Goal: Task Accomplishment & Management: Use online tool/utility

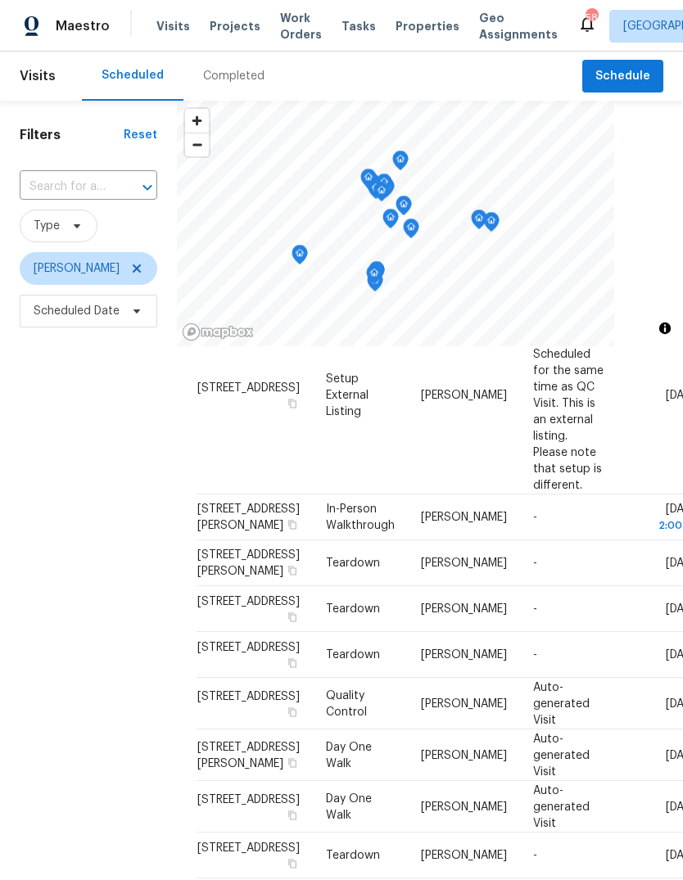
scroll to position [838, 0]
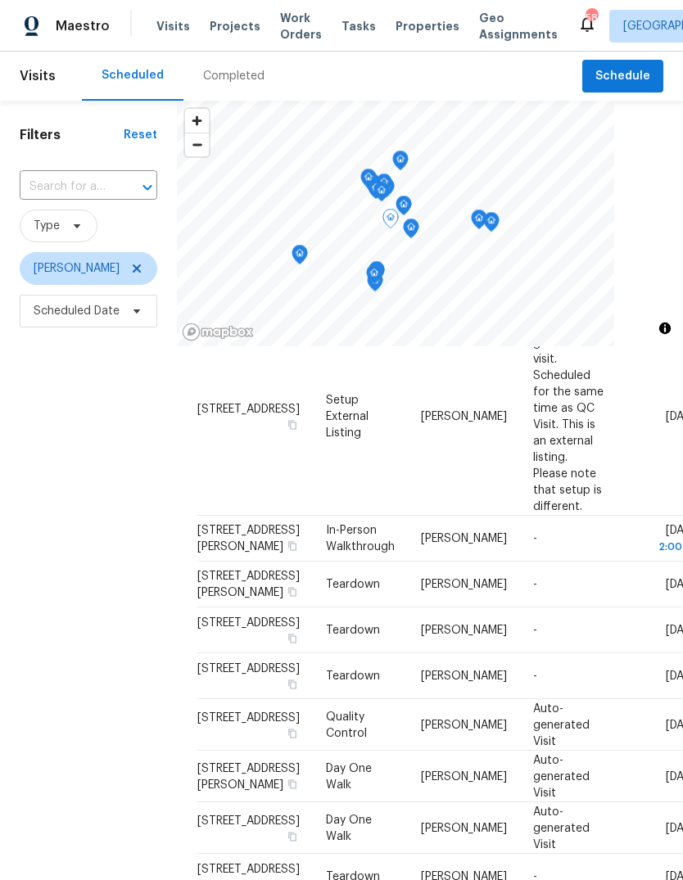
click at [0, 0] on icon at bounding box center [0, 0] width 0 height 0
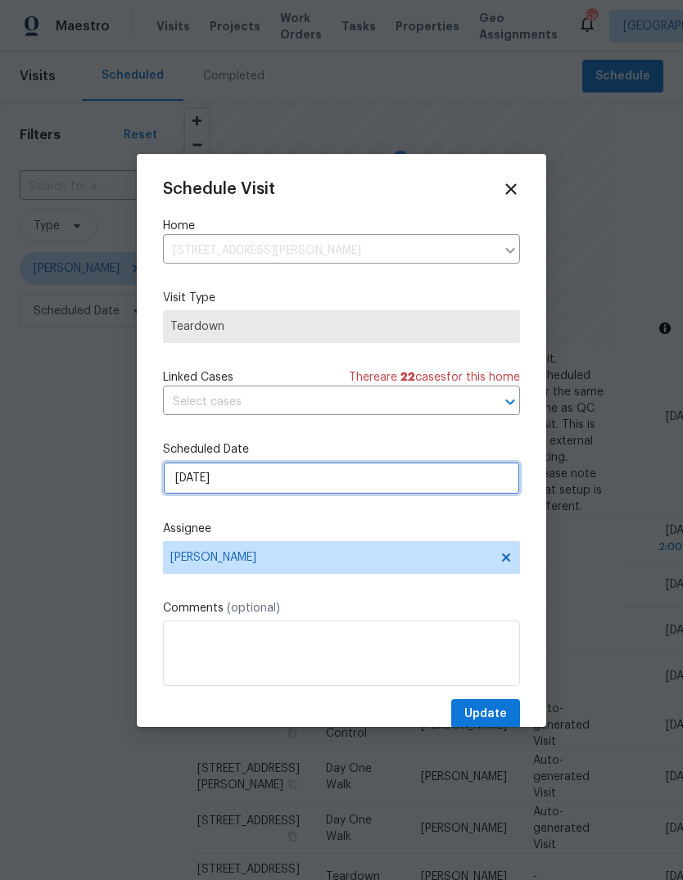
click at [248, 484] on input "[DATE]" at bounding box center [341, 478] width 357 height 33
select select "9"
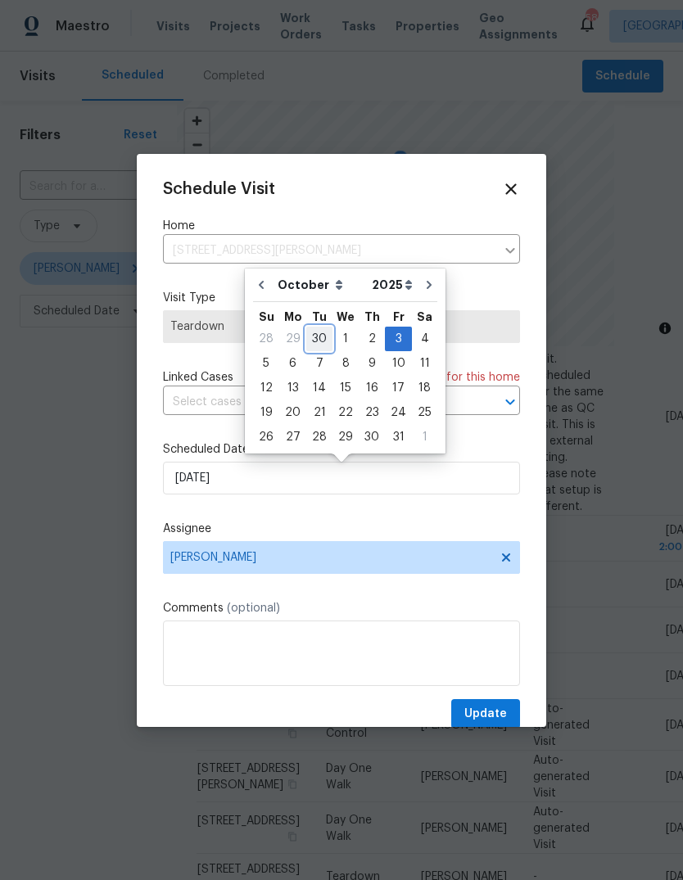
click at [319, 339] on div "30" at bounding box center [319, 339] width 26 height 23
type input "[DATE]"
select select "8"
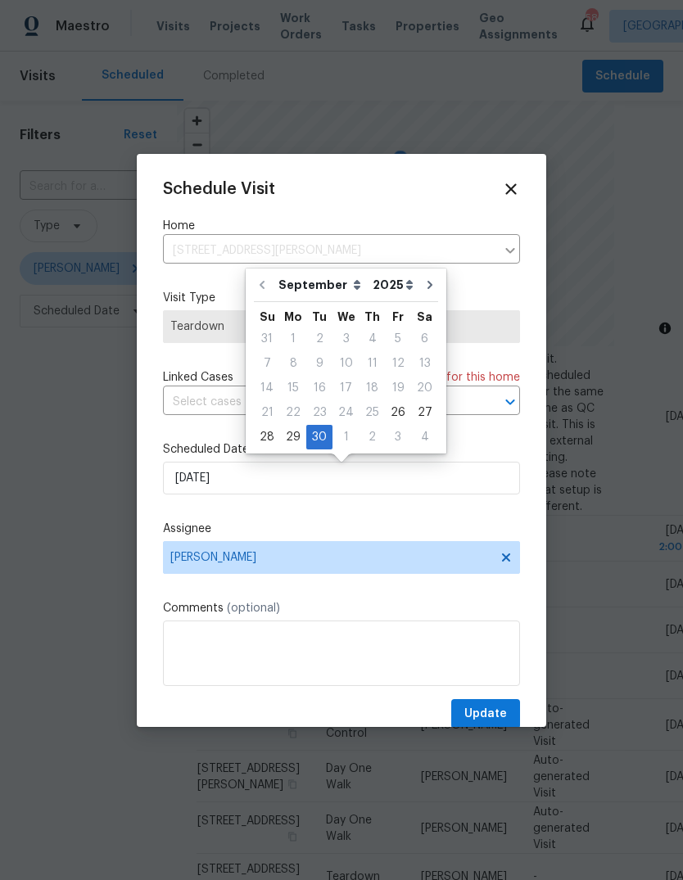
click at [482, 454] on label "Scheduled Date" at bounding box center [341, 449] width 357 height 16
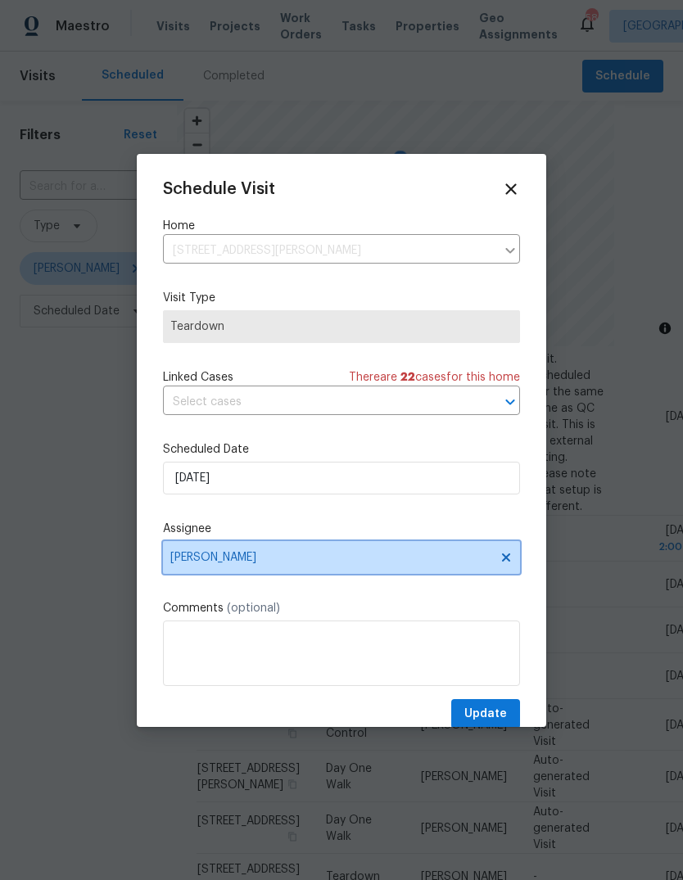
click at [346, 557] on span "[PERSON_NAME]" at bounding box center [330, 557] width 321 height 13
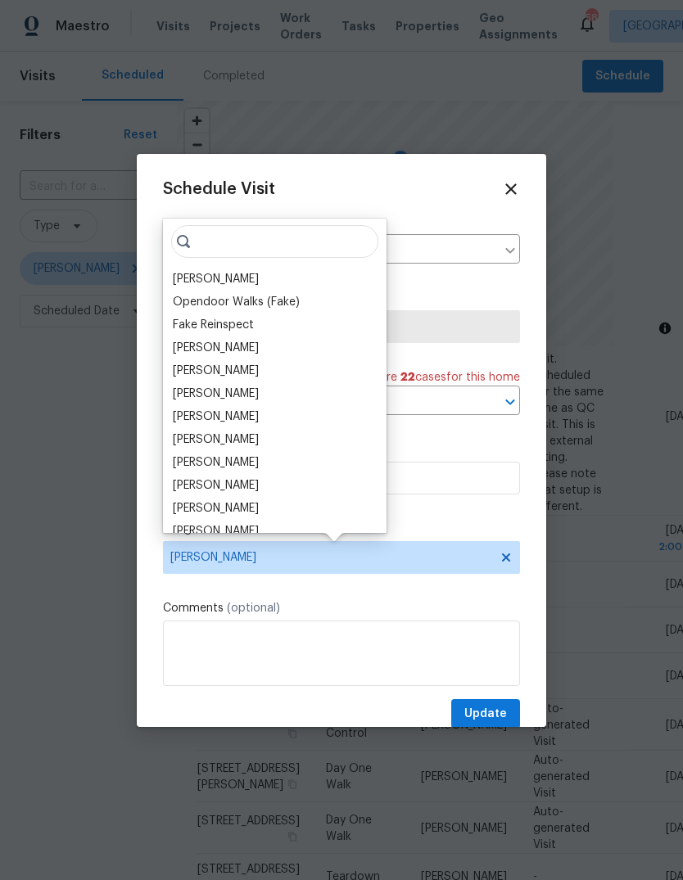
click at [247, 368] on div "[PERSON_NAME]" at bounding box center [216, 371] width 86 height 16
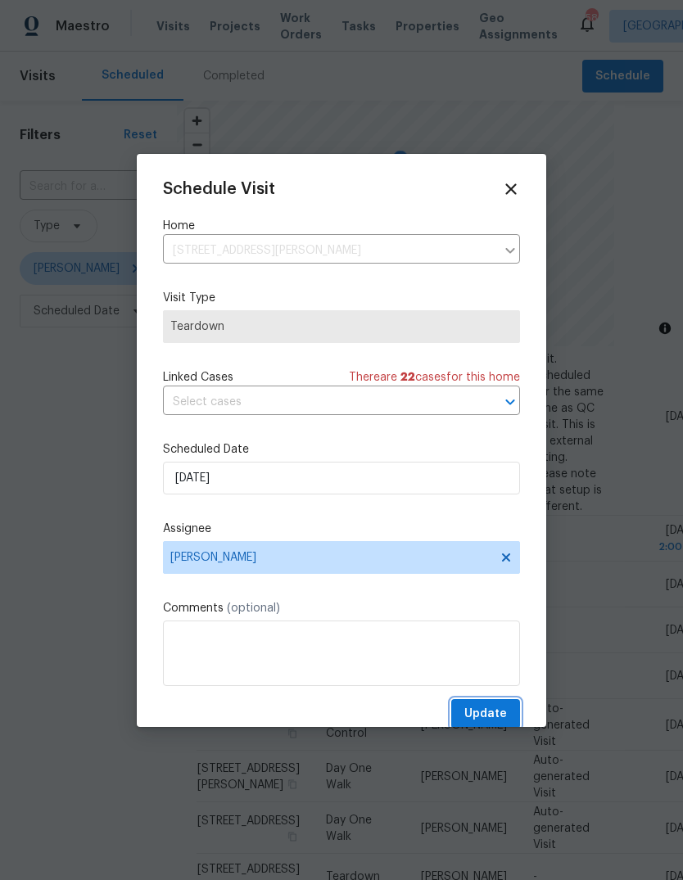
click at [493, 711] on span "Update" at bounding box center [485, 714] width 43 height 20
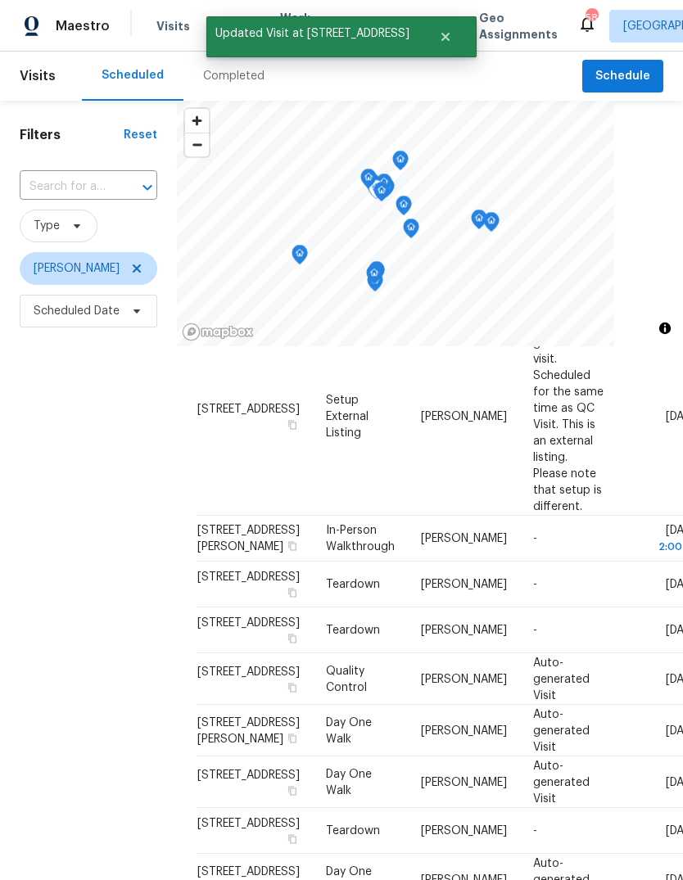
click at [0, 0] on icon at bounding box center [0, 0] width 0 height 0
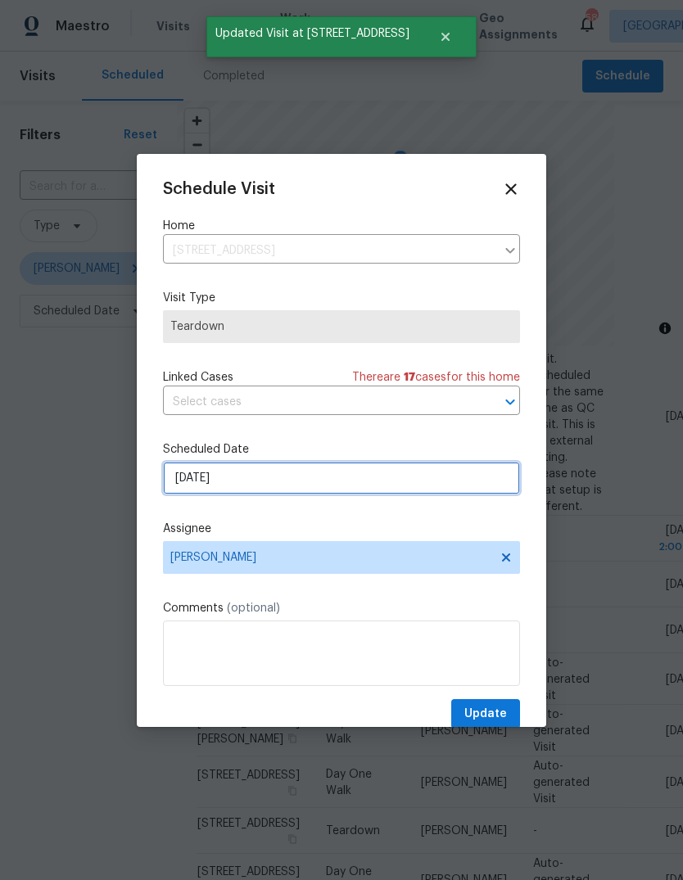
click at [261, 483] on input "[DATE]" at bounding box center [341, 478] width 357 height 33
select select "9"
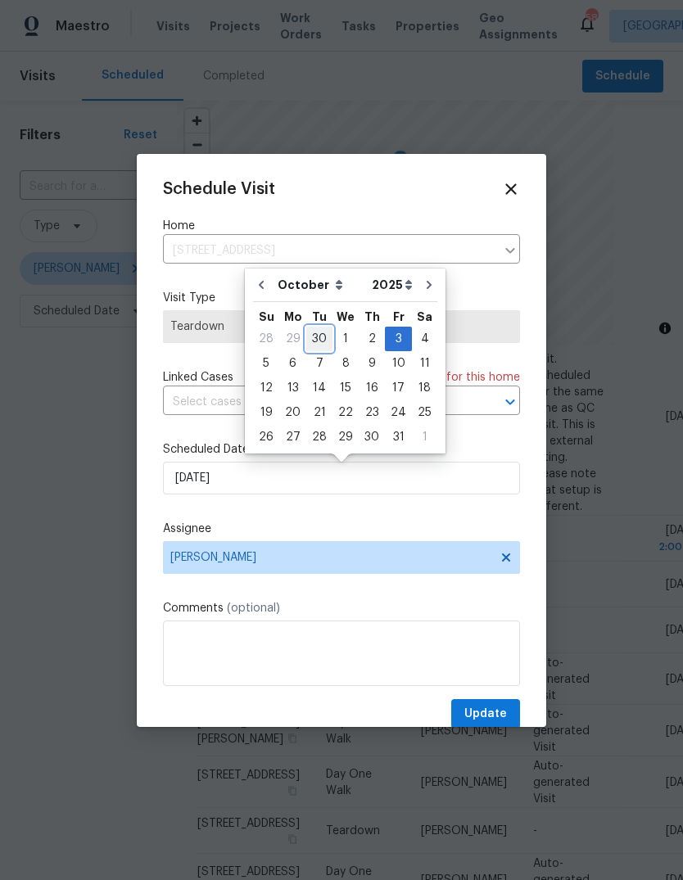
click at [322, 339] on div "30" at bounding box center [319, 339] width 26 height 23
type input "[DATE]"
select select "8"
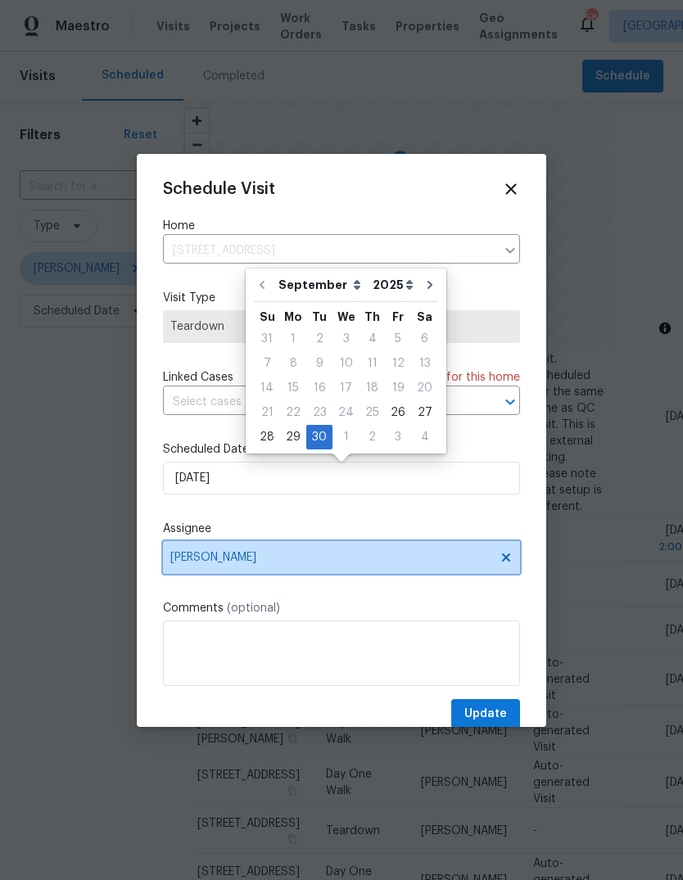
click at [341, 573] on span "[PERSON_NAME]" at bounding box center [341, 557] width 357 height 33
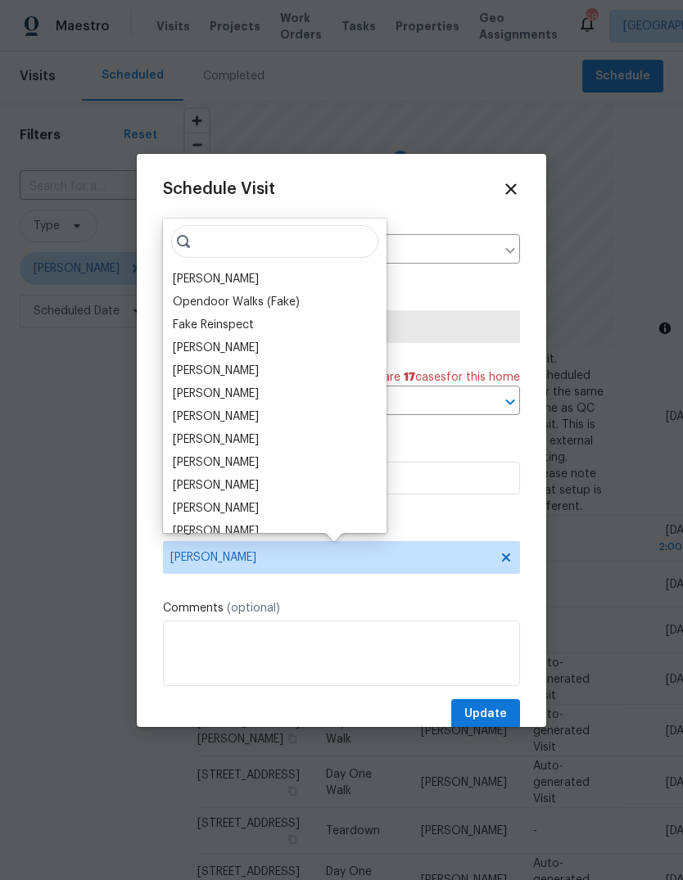
click at [244, 368] on div "[PERSON_NAME]" at bounding box center [216, 371] width 86 height 16
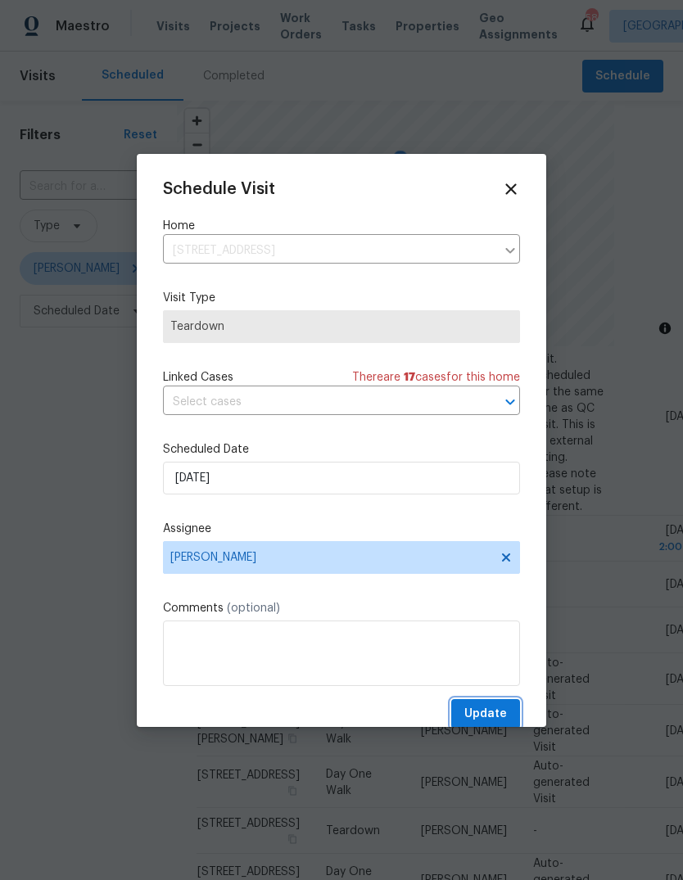
click at [486, 714] on span "Update" at bounding box center [485, 714] width 43 height 20
